Goal: Book appointment/travel/reservation

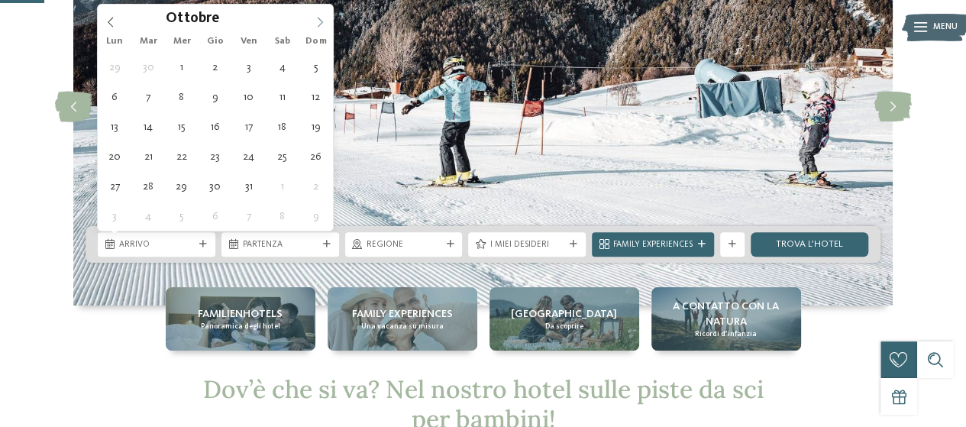
click at [321, 24] on icon at bounding box center [320, 22] width 11 height 11
type div "26.12.2025"
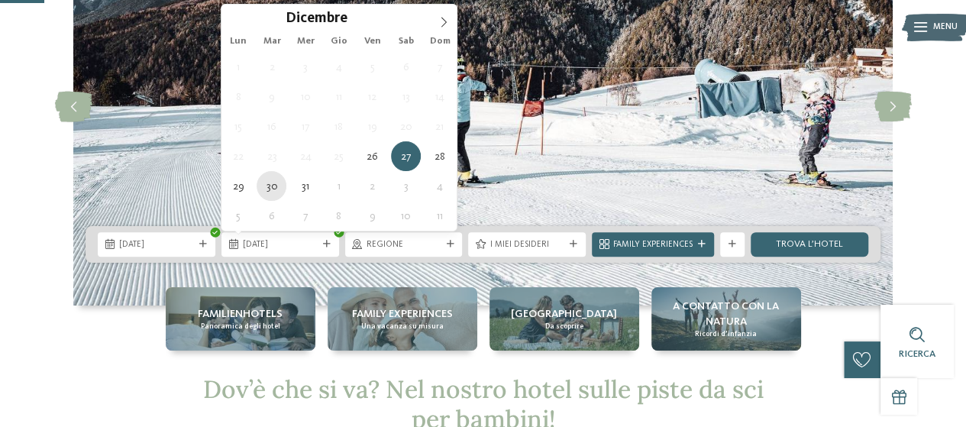
type div "30.12.2025"
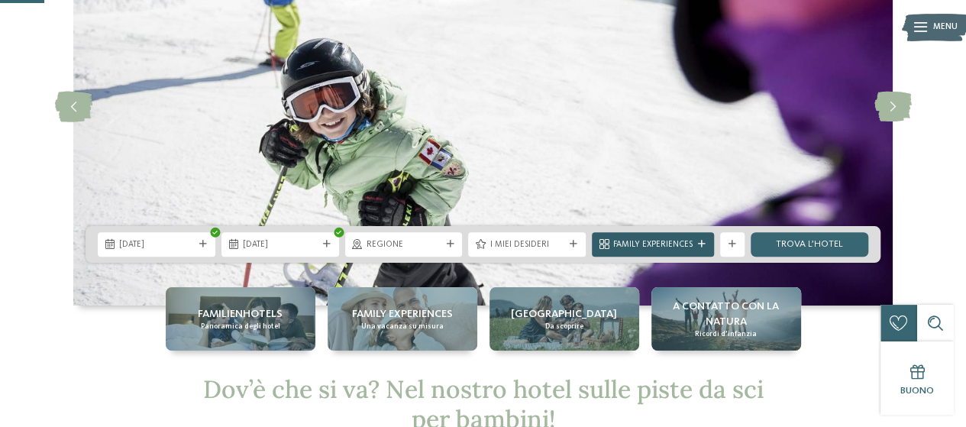
click at [641, 241] on span "Family Experiences" at bounding box center [652, 245] width 79 height 12
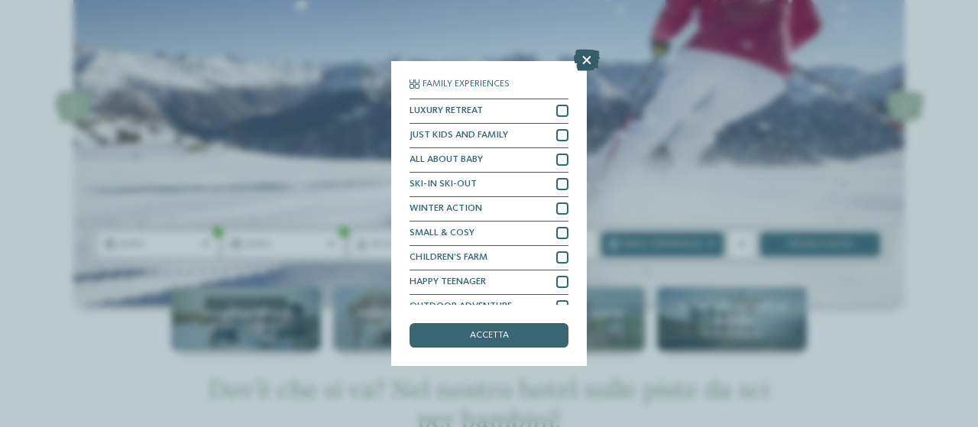
click at [587, 55] on icon at bounding box center [587, 60] width 26 height 21
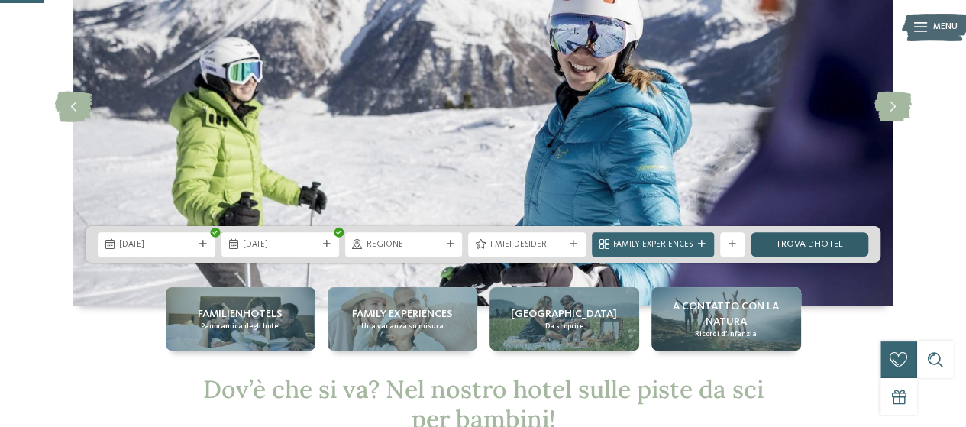
click at [795, 248] on link "trova l’hotel" at bounding box center [810, 244] width 118 height 24
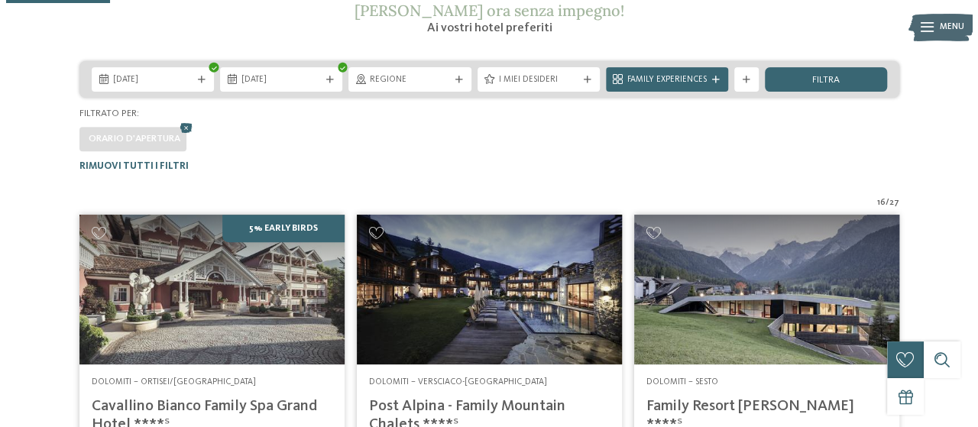
scroll to position [246, 0]
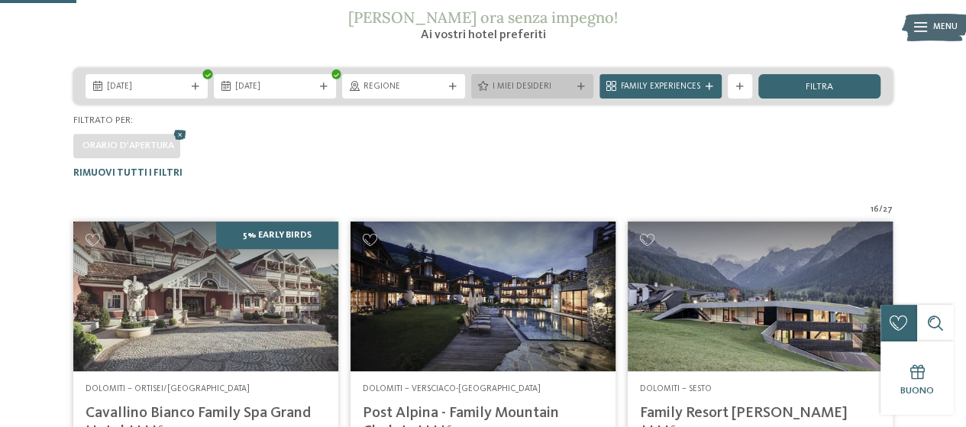
click at [536, 86] on span "I miei desideri" at bounding box center [532, 87] width 79 height 12
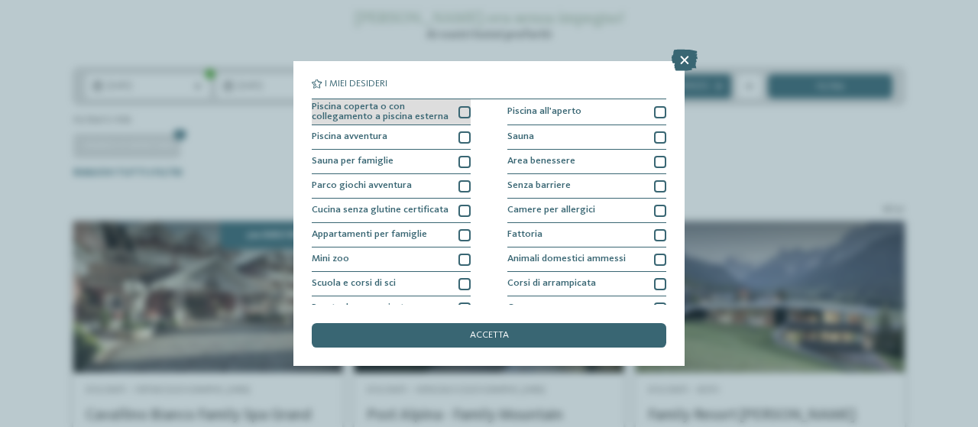
click at [454, 111] on div "Piscina coperta o con collegamento a piscina esterna" at bounding box center [391, 112] width 159 height 27
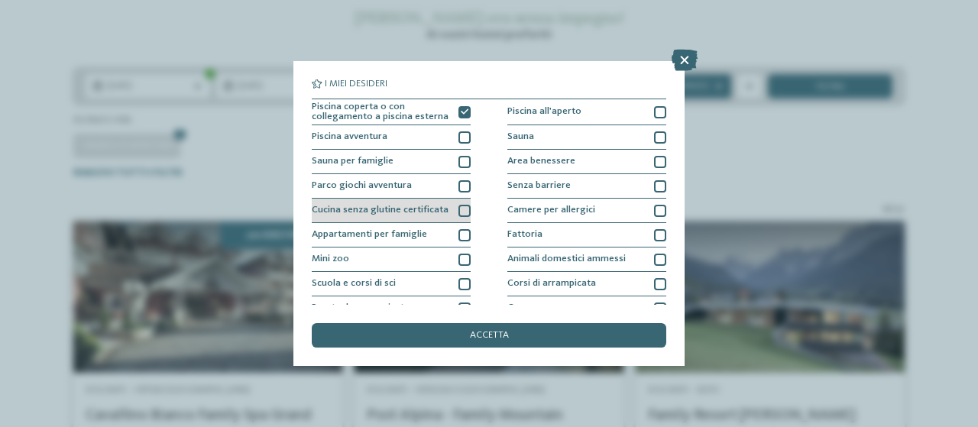
click at [460, 212] on div at bounding box center [464, 211] width 12 height 12
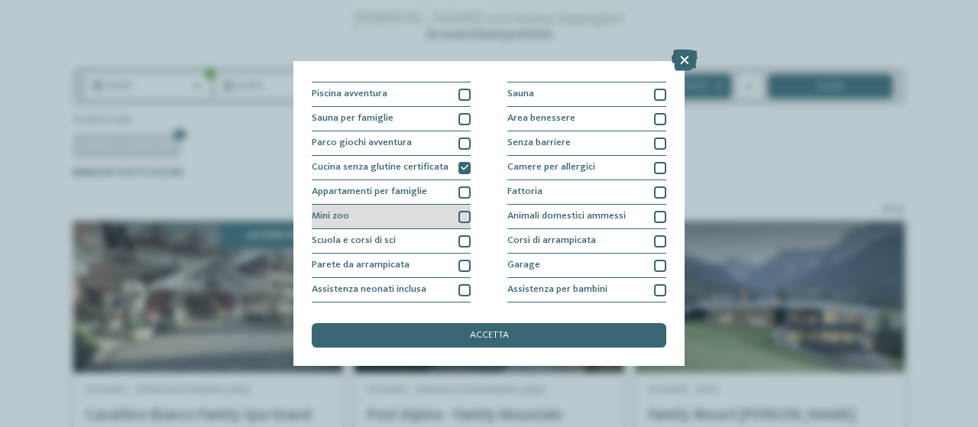
scroll to position [76, 0]
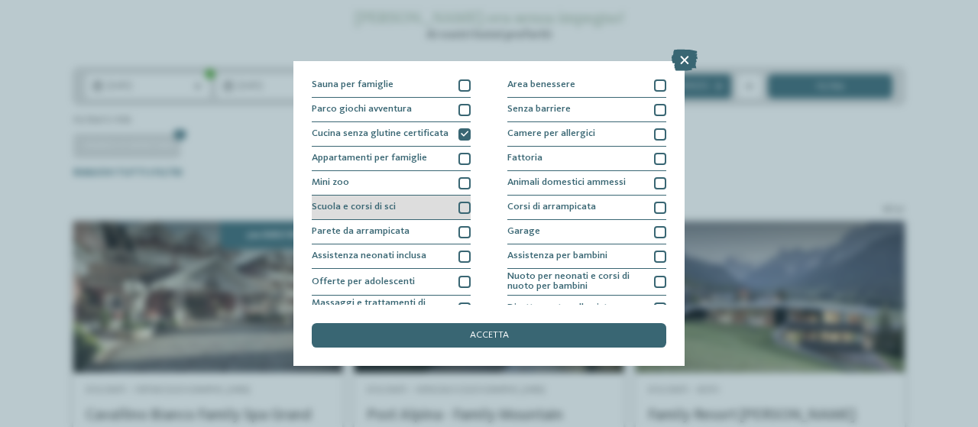
click at [466, 208] on div at bounding box center [464, 208] width 12 height 12
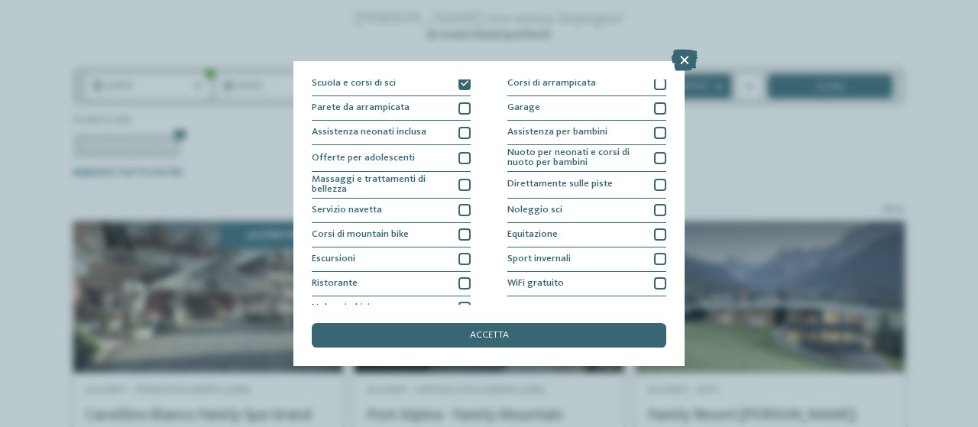
scroll to position [214, 0]
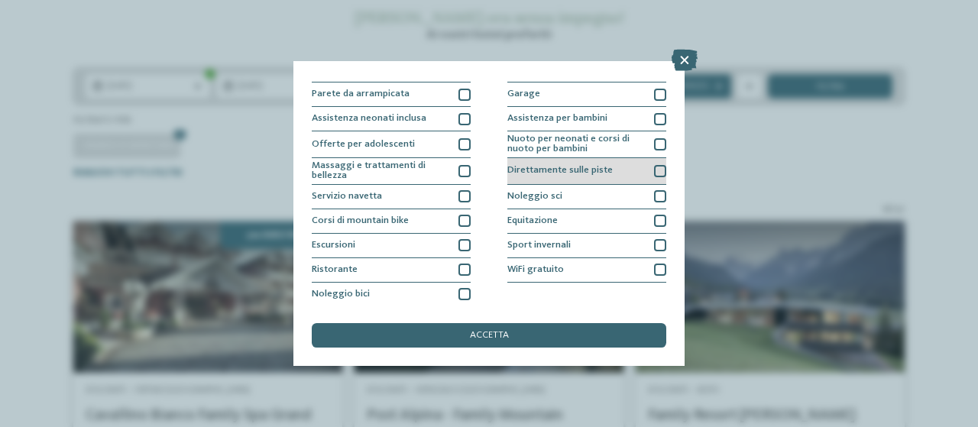
click at [585, 173] on div "Direttamente sulle piste" at bounding box center [586, 171] width 159 height 27
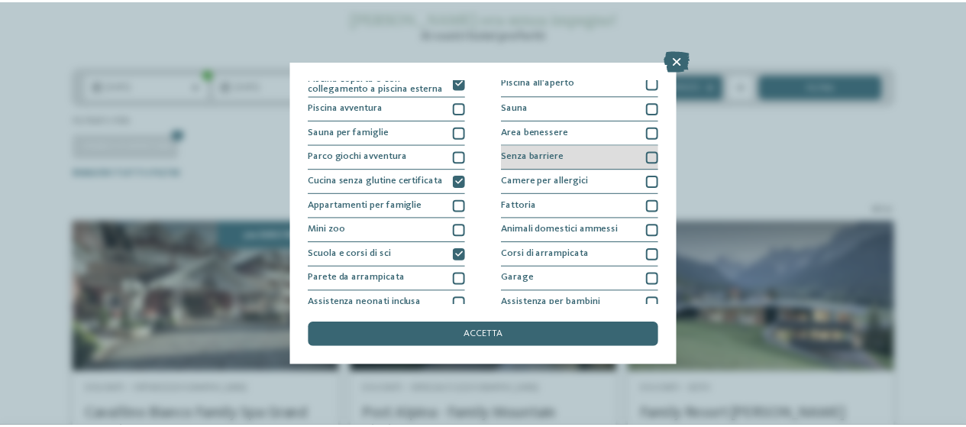
scroll to position [0, 0]
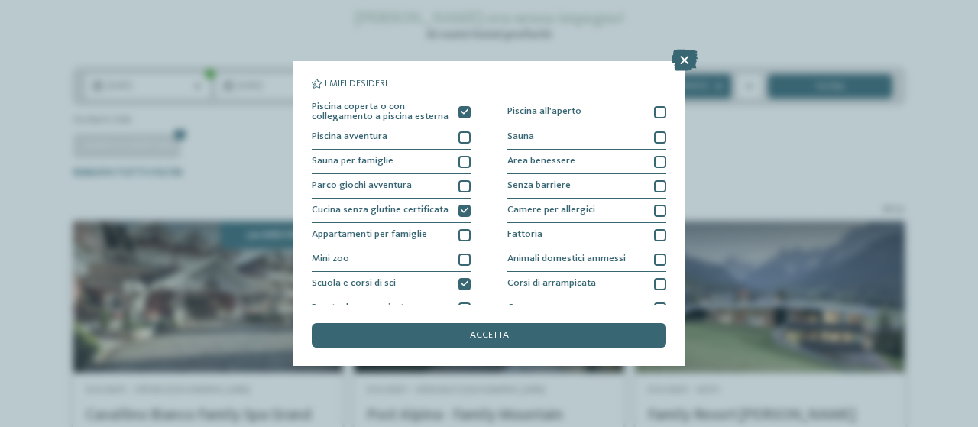
click at [516, 332] on div "accetta" at bounding box center [489, 335] width 354 height 24
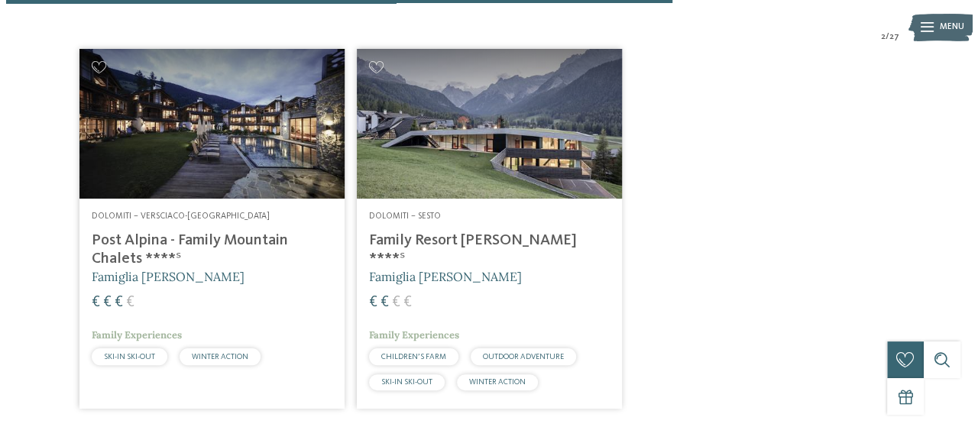
scroll to position [255, 0]
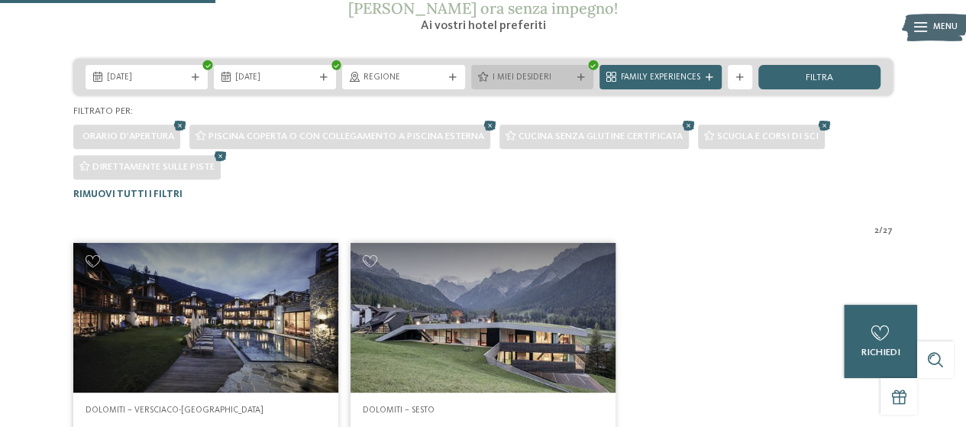
click at [530, 84] on div "I miei desideri" at bounding box center [532, 77] width 122 height 24
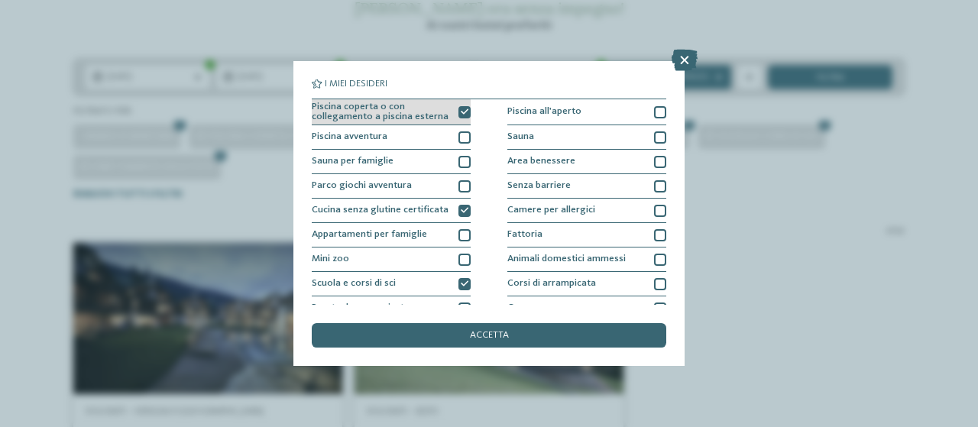
click at [463, 109] on icon at bounding box center [465, 112] width 8 height 8
click at [458, 111] on div at bounding box center [464, 112] width 12 height 12
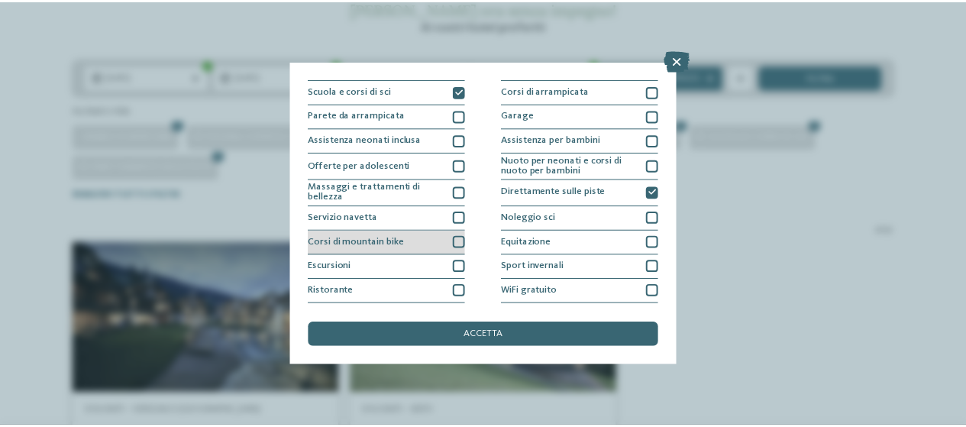
scroll to position [214, 0]
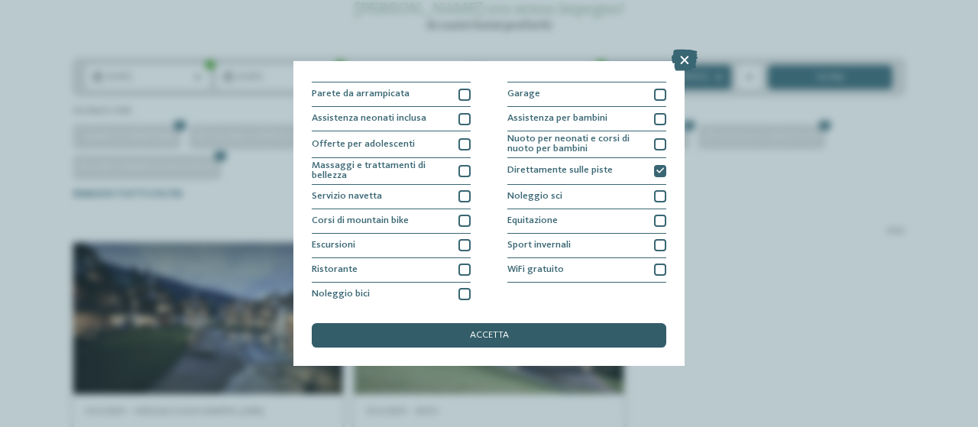
click at [487, 337] on span "accetta" at bounding box center [489, 336] width 39 height 10
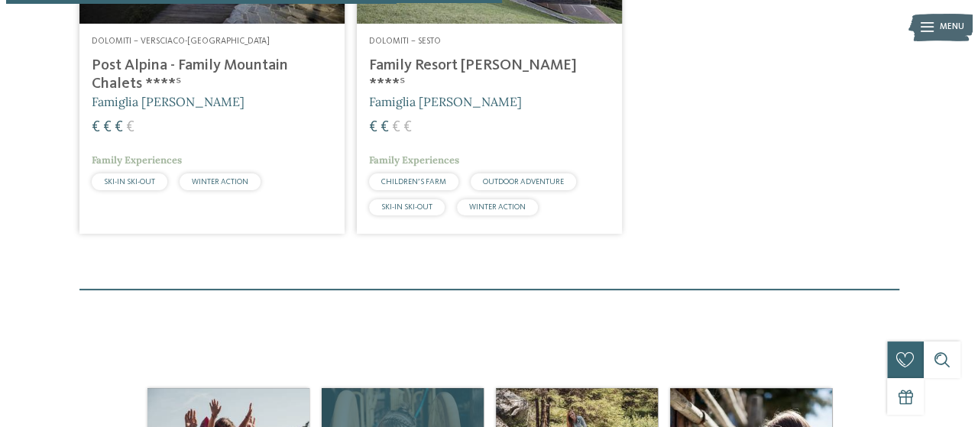
scroll to position [484, 0]
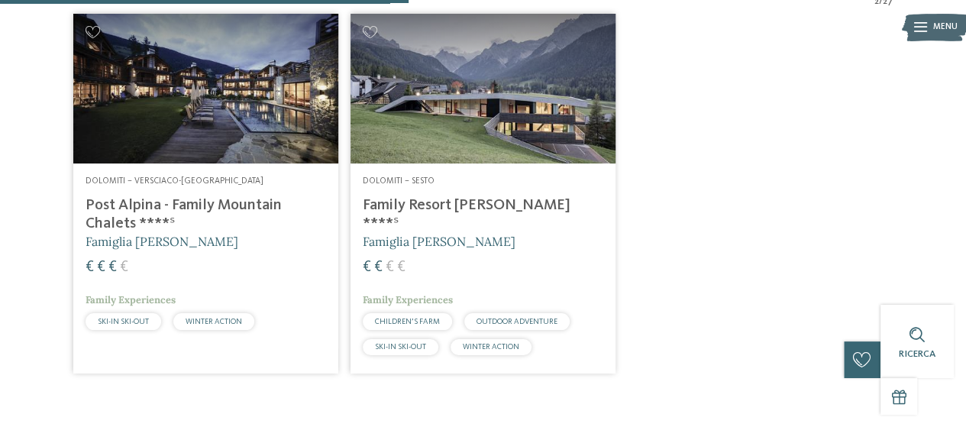
click at [403, 210] on h4 "Family Resort [PERSON_NAME] ****ˢ" at bounding box center [483, 214] width 241 height 37
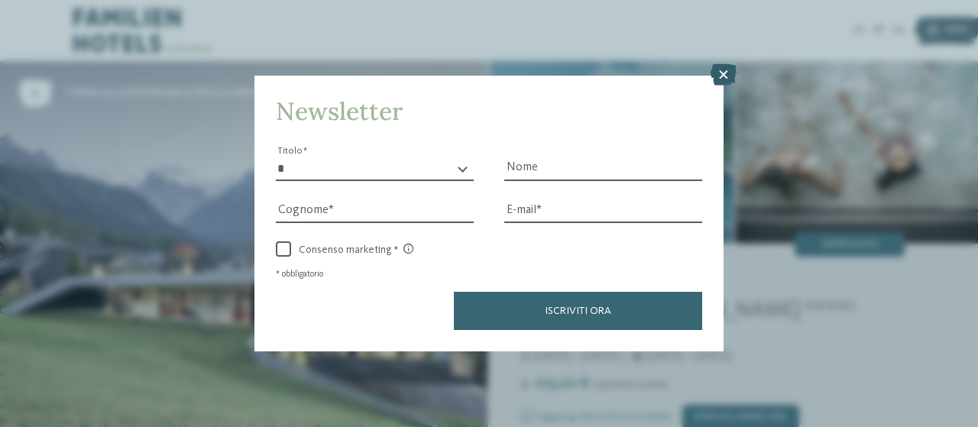
click at [728, 75] on icon at bounding box center [723, 74] width 26 height 21
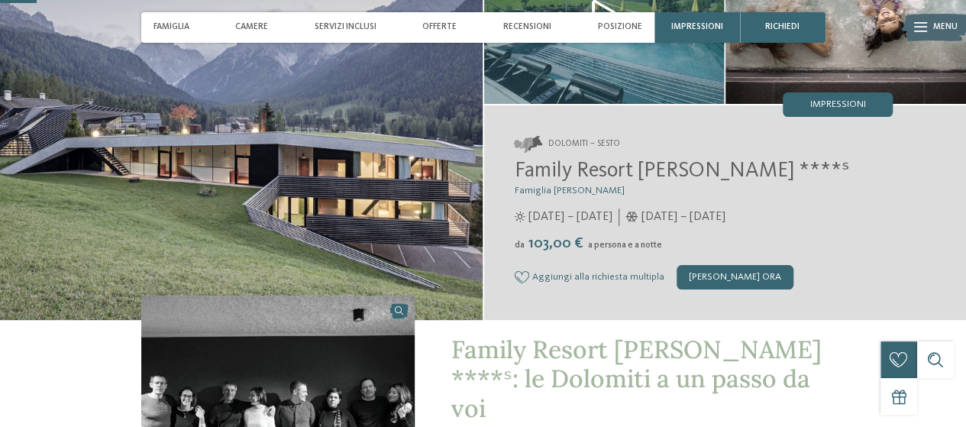
scroll to position [153, 0]
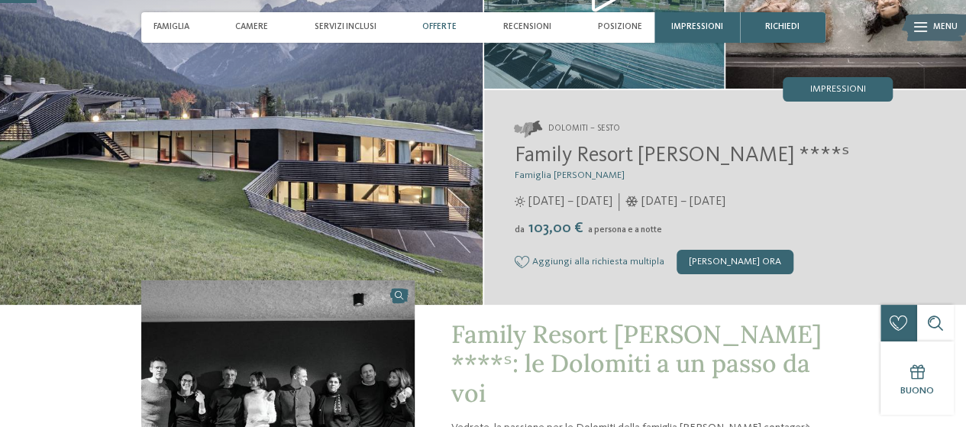
click at [428, 25] on span "Offerte" at bounding box center [439, 27] width 34 height 10
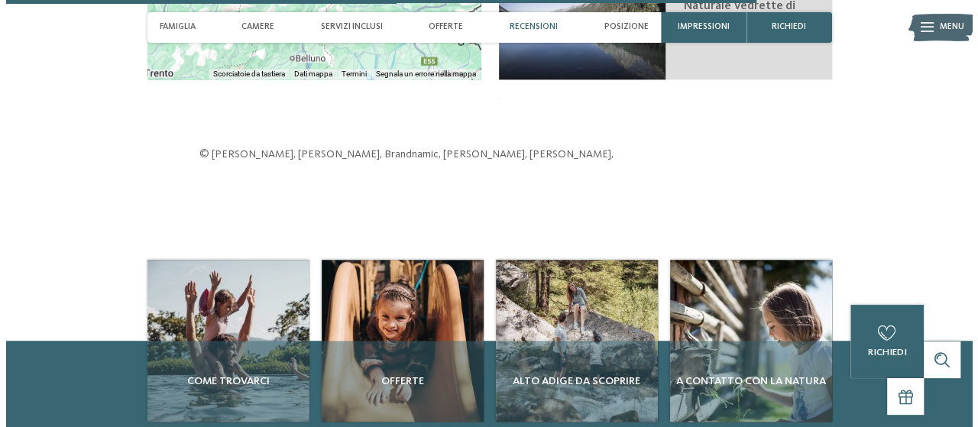
scroll to position [3101, 0]
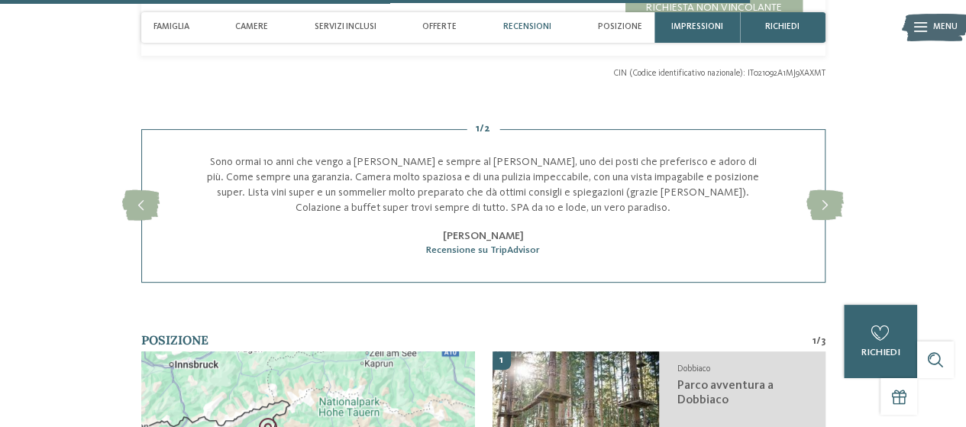
click at [946, 27] on span "Menu" at bounding box center [946, 27] width 24 height 12
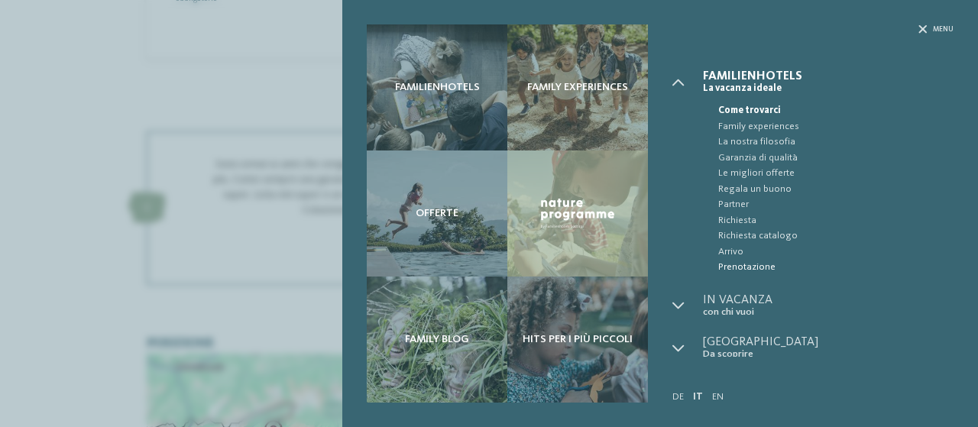
click at [723, 270] on span "Prenotazione" at bounding box center [835, 267] width 235 height 15
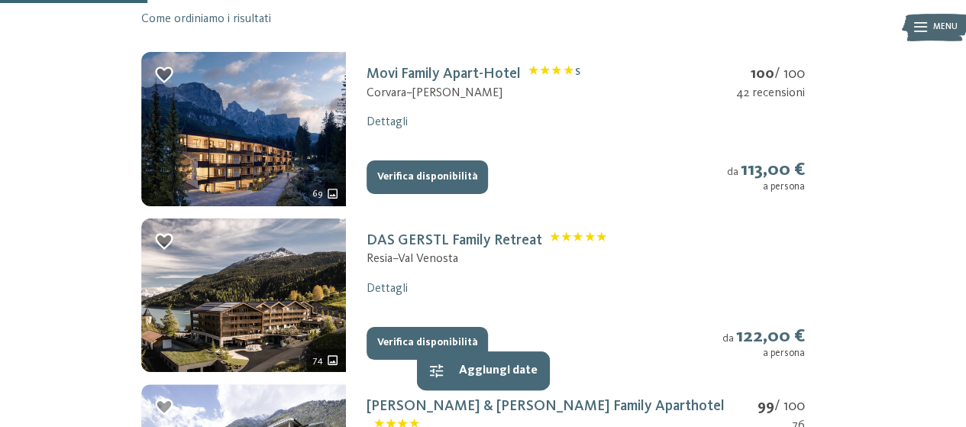
scroll to position [382, 0]
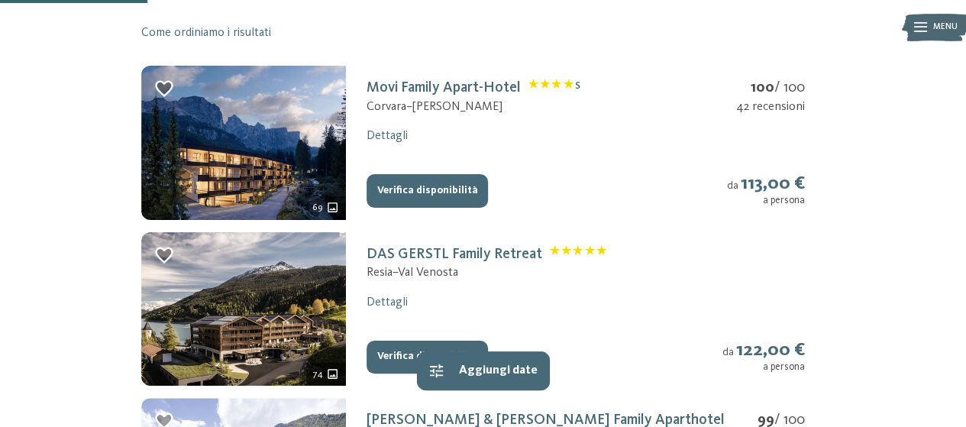
click at [442, 199] on button "Verifica disponibilità" at bounding box center [427, 191] width 121 height 34
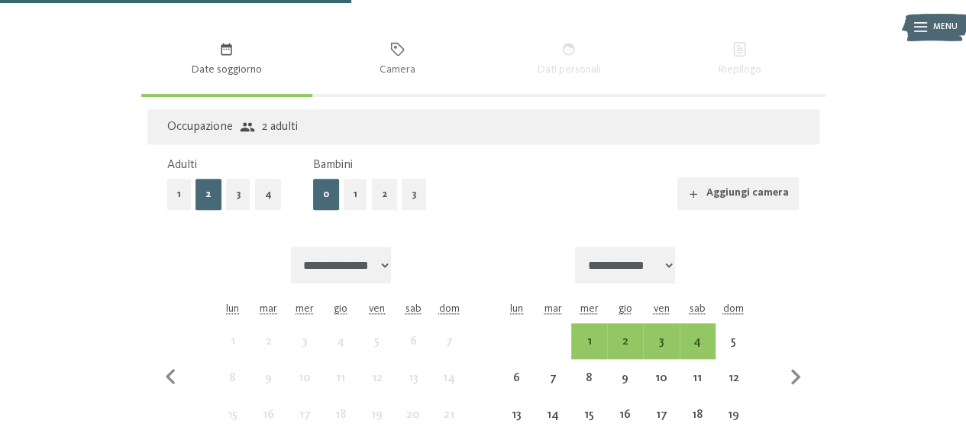
scroll to position [888, 0]
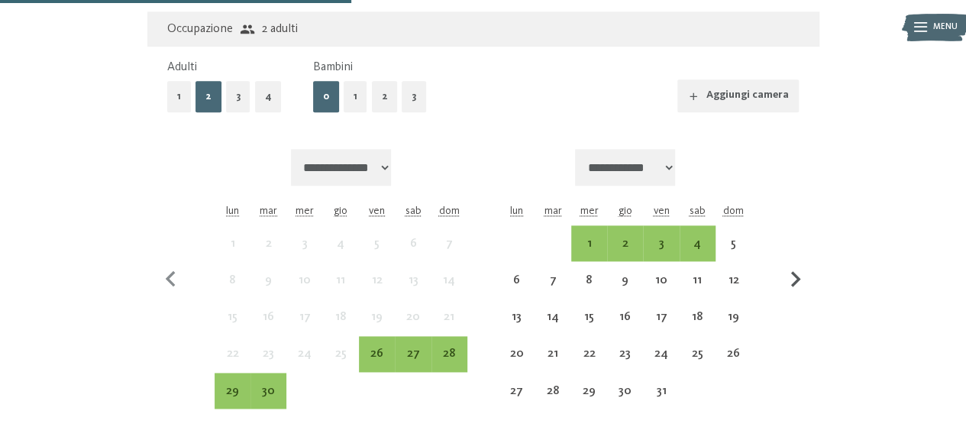
click at [799, 290] on icon "button" at bounding box center [796, 280] width 32 height 32
select select "**********"
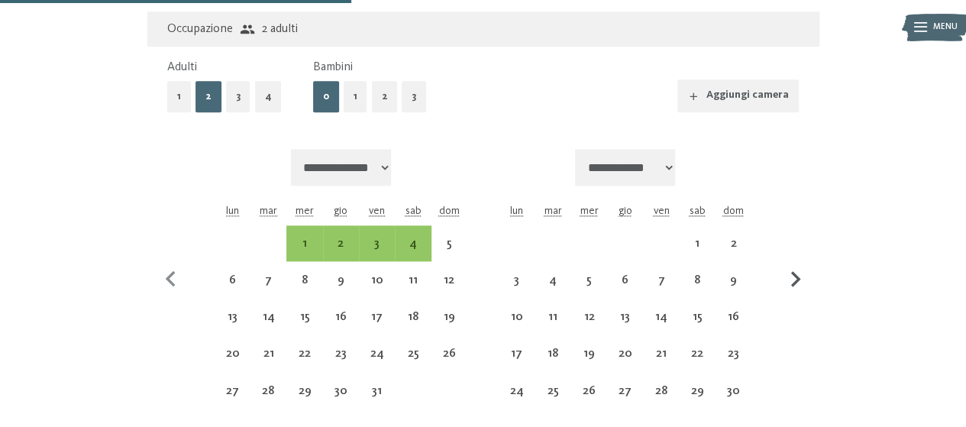
select select "**********"
click at [796, 287] on icon "button" at bounding box center [796, 279] width 10 height 16
select select "**********"
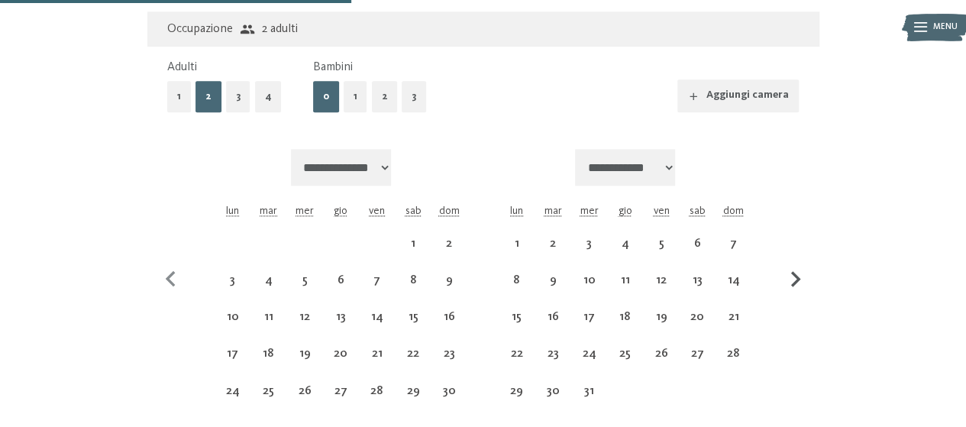
select select "**********"
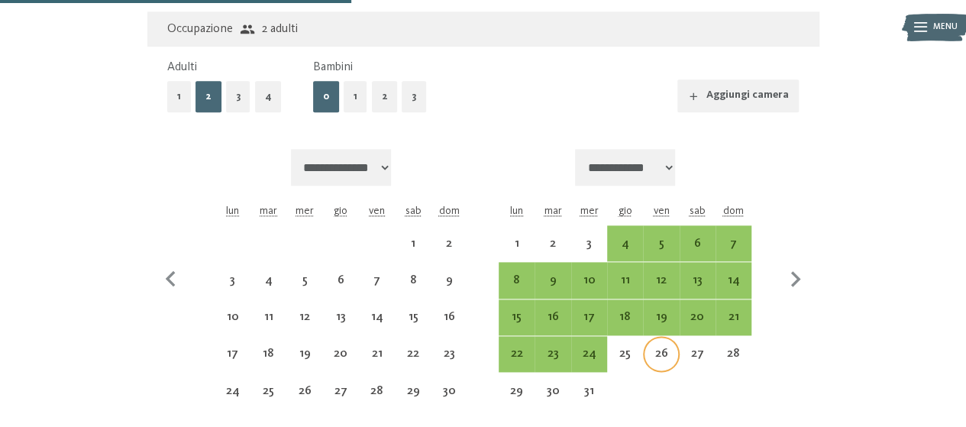
click at [653, 364] on div "26" at bounding box center [661, 364] width 33 height 33
select select "**********"
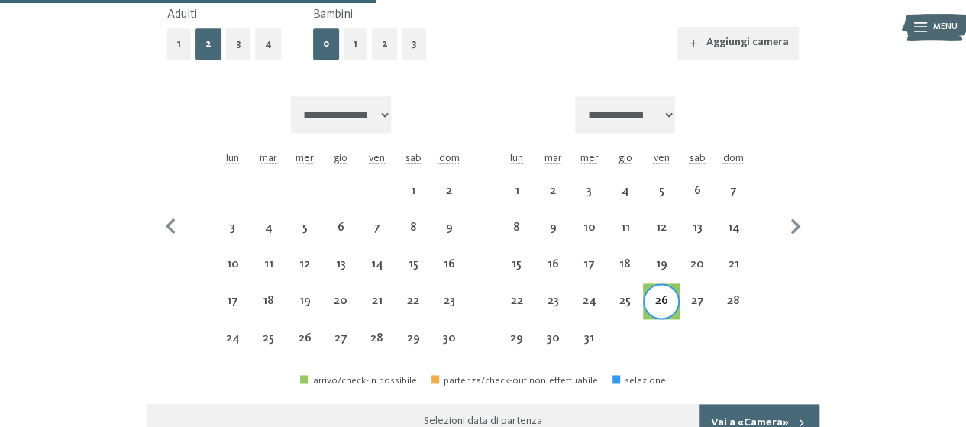
scroll to position [964, 0]
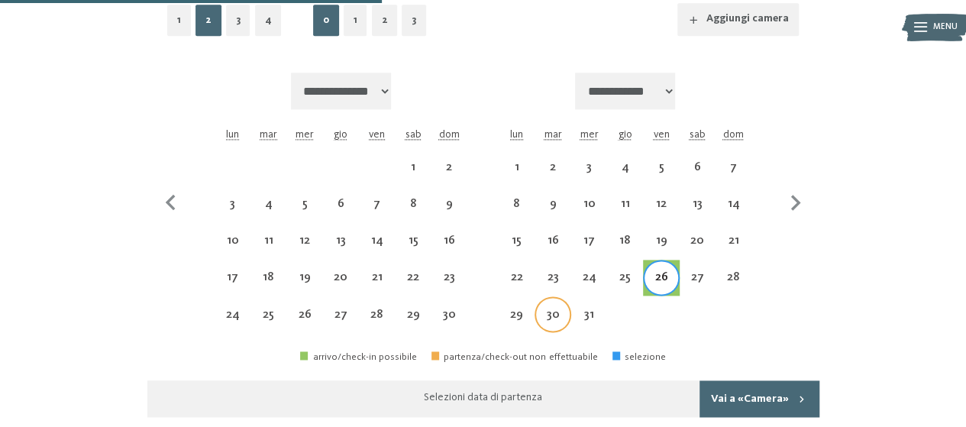
click at [561, 337] on div "30" at bounding box center [552, 325] width 33 height 33
select select "**********"
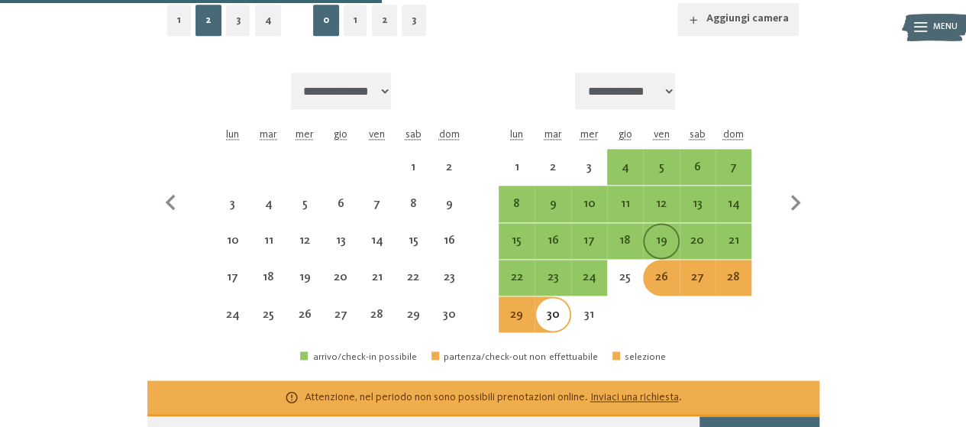
click at [658, 255] on div "19" at bounding box center [661, 251] width 33 height 33
select select "**********"
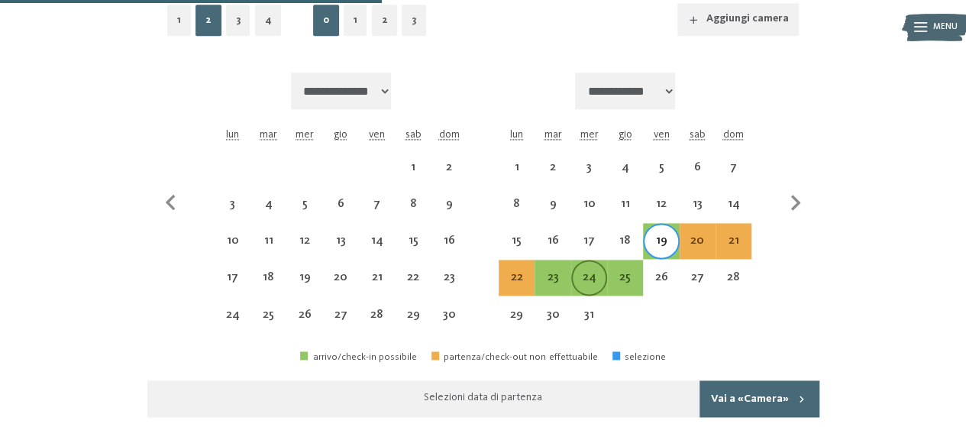
click at [590, 293] on div "24" at bounding box center [589, 287] width 33 height 33
select select "**********"
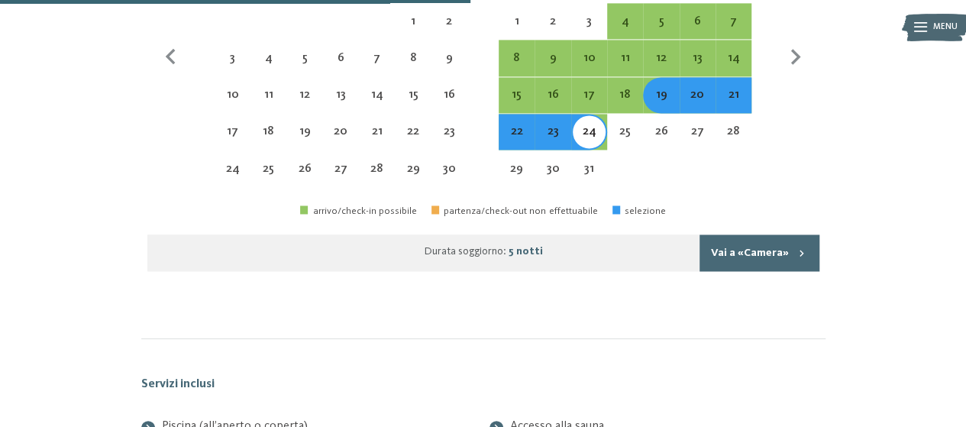
scroll to position [1041, 0]
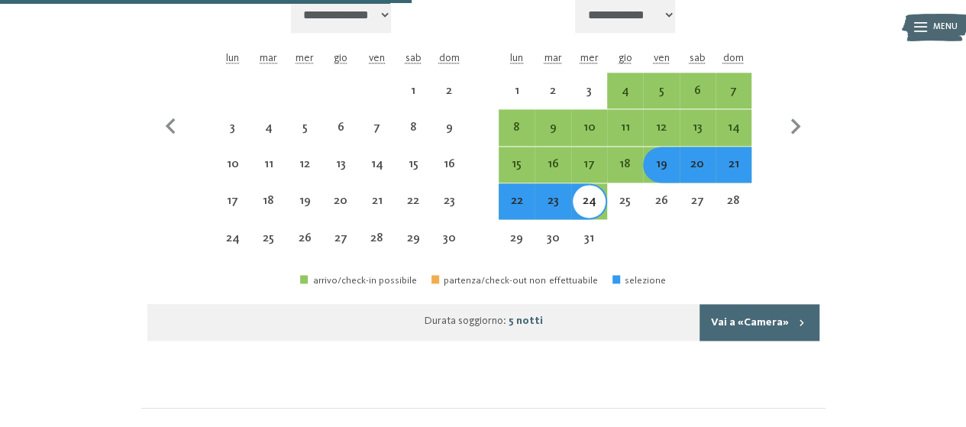
click at [753, 330] on button "Vai a «Camera»" at bounding box center [759, 322] width 119 height 37
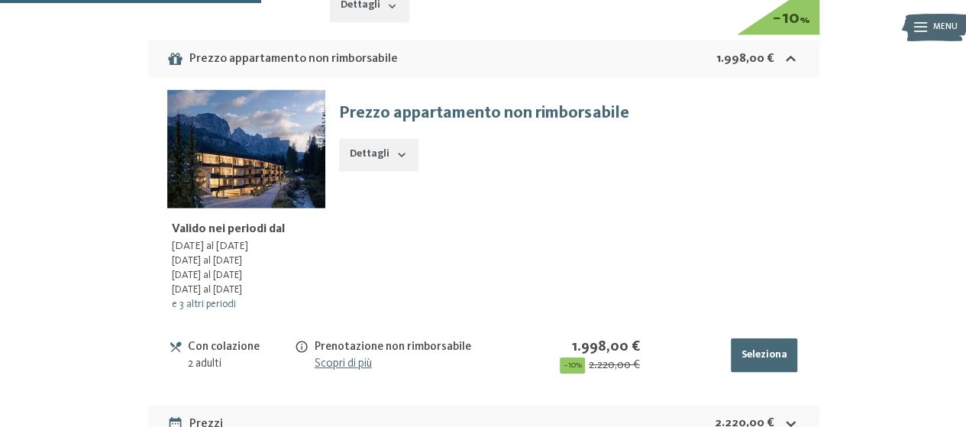
scroll to position [1365, 0]
